Goal: Communication & Community: Answer question/provide support

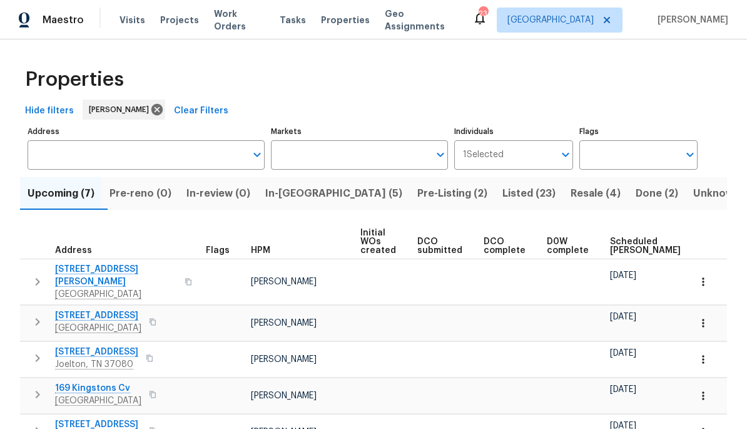
click at [322, 180] on button "In-reno (5)" at bounding box center [334, 193] width 152 height 33
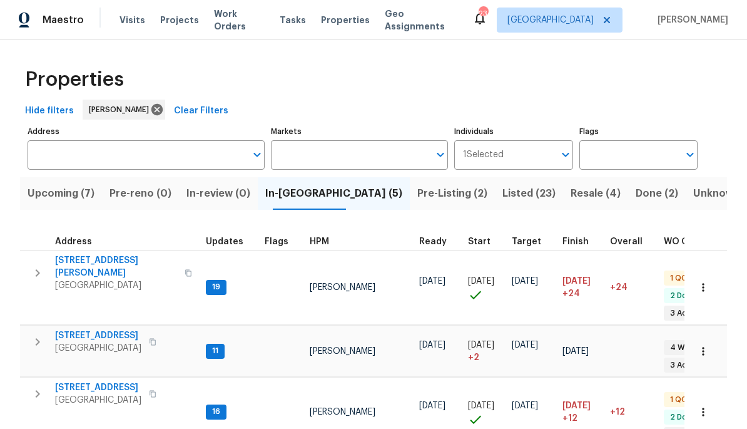
click at [88, 381] on span "[STREET_ADDRESS]" at bounding box center [98, 387] width 86 height 13
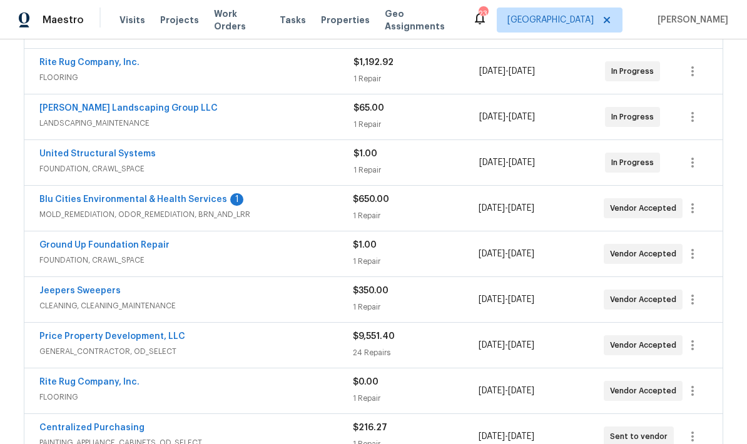
scroll to position [293, 0]
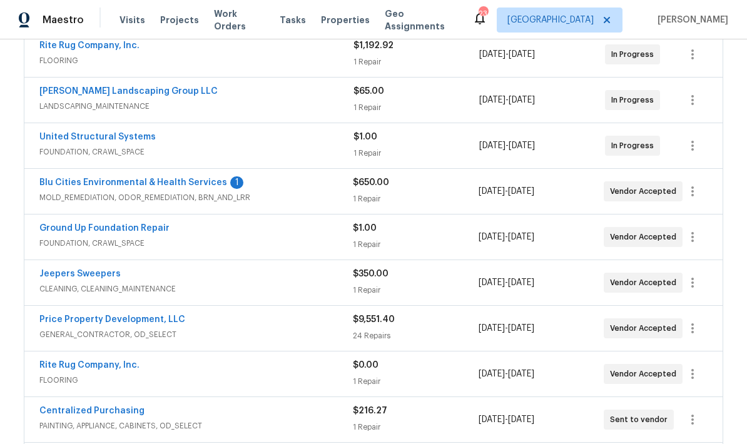
click at [193, 180] on link "Blu Cities Environmental & Health Services" at bounding box center [133, 182] width 188 height 9
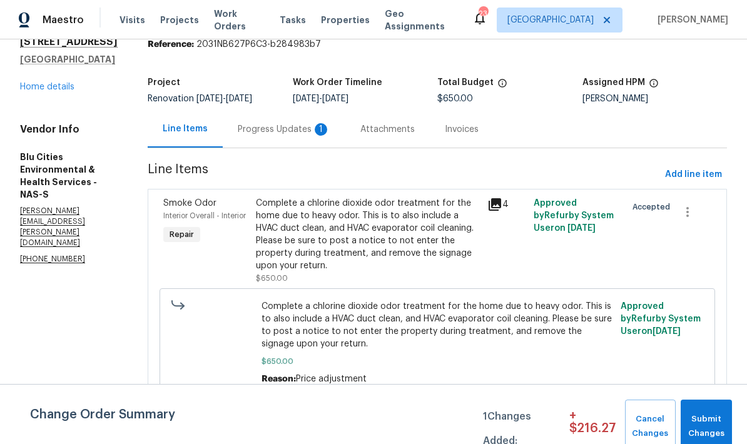
scroll to position [53, 0]
click at [305, 123] on div "Progress Updates 1" at bounding box center [284, 129] width 93 height 13
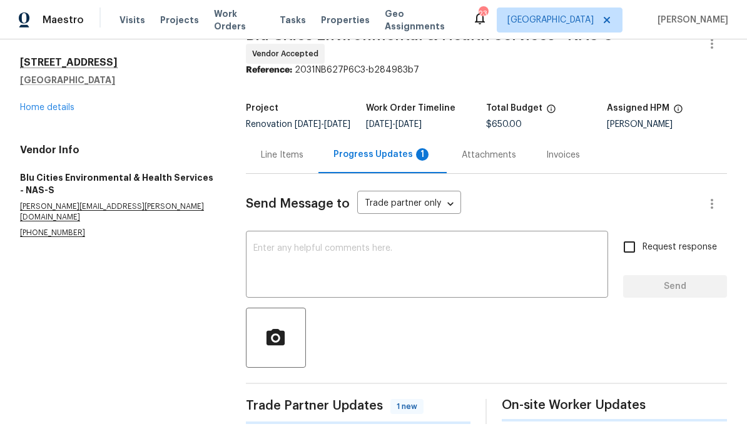
scroll to position [33, 0]
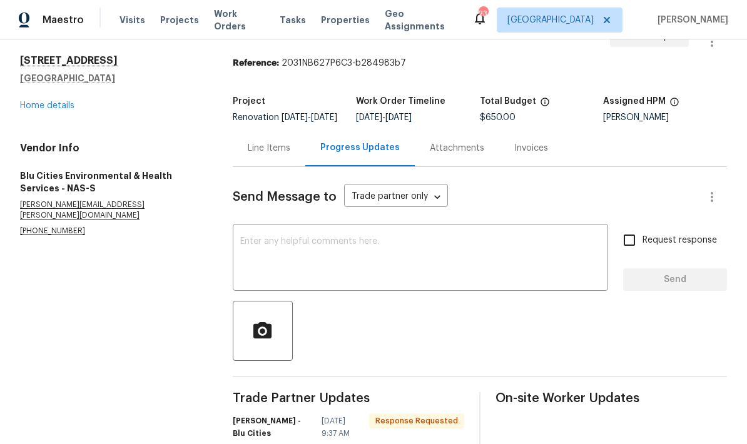
click at [445, 263] on textarea at bounding box center [420, 259] width 360 height 44
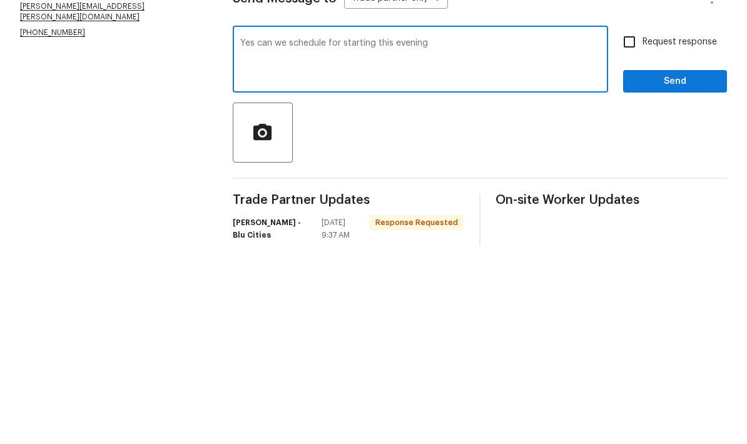
click at [531, 237] on textarea "Yes can we schedule for starting this evening" at bounding box center [420, 259] width 360 height 44
type textarea "Yes can we schedule for starting this evening"
click at [690, 272] on span "Send" at bounding box center [675, 280] width 84 height 16
